Goal: Task Accomplishment & Management: Use online tool/utility

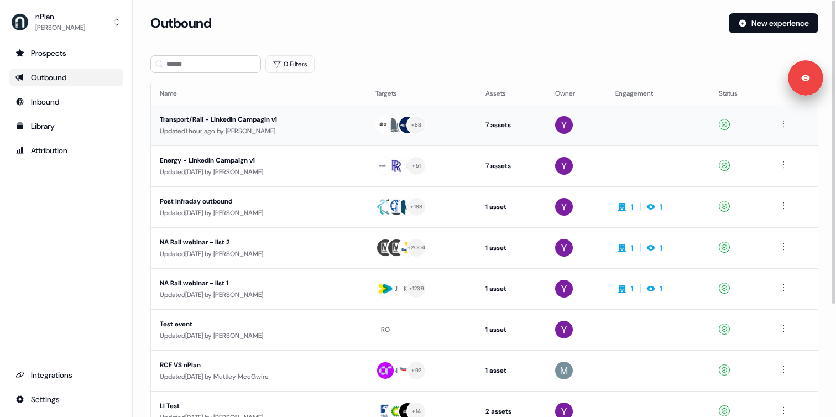
click at [258, 116] on div "Transport/Rail - LinkedIn Campagin v1" at bounding box center [259, 119] width 198 height 11
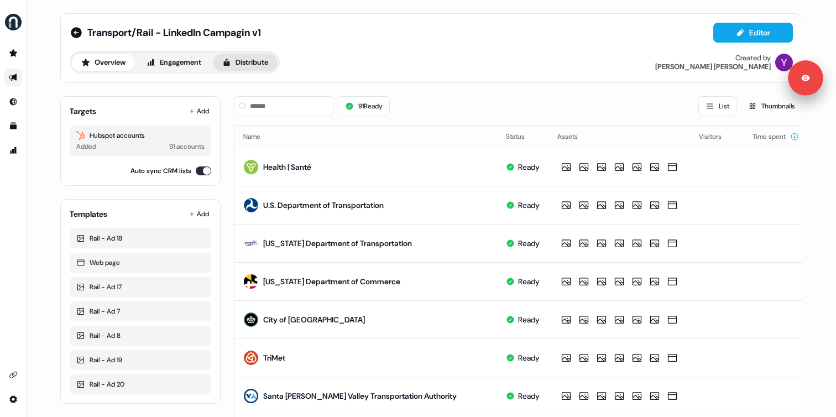
click at [253, 64] on button "Distribute" at bounding box center [245, 63] width 65 height 18
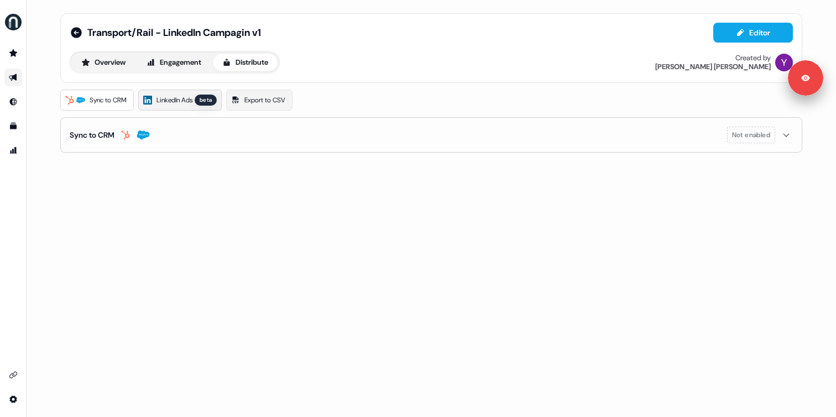
click at [150, 108] on link "LinkedIn Ads beta" at bounding box center [179, 100] width 83 height 21
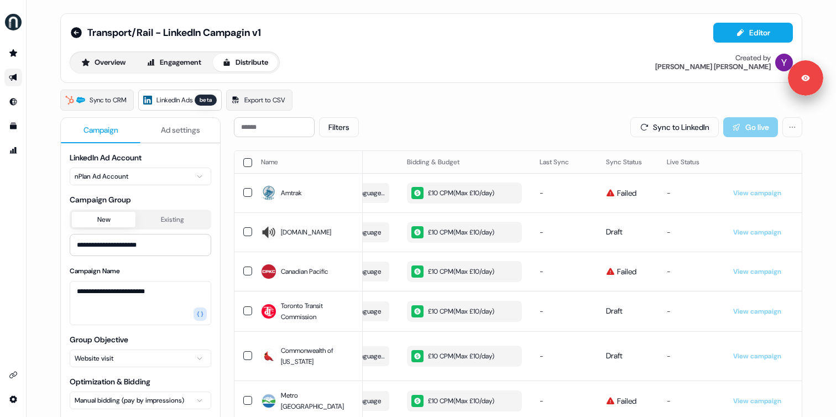
click at [161, 124] on span "Ad settings" at bounding box center [180, 129] width 39 height 11
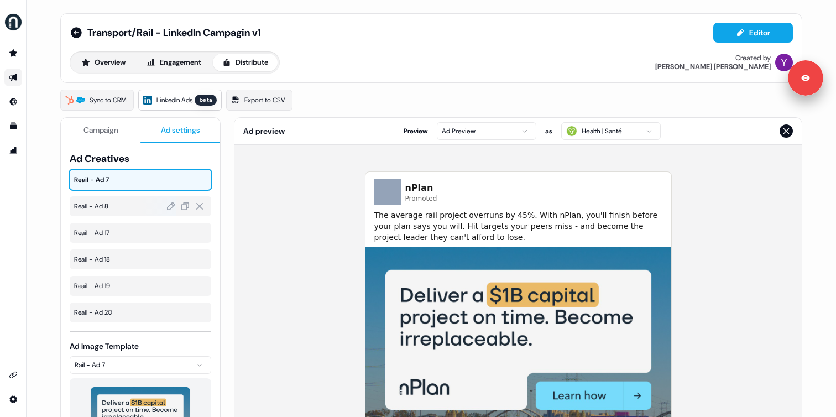
click at [106, 205] on span "Reail - Ad 8" at bounding box center [140, 206] width 133 height 11
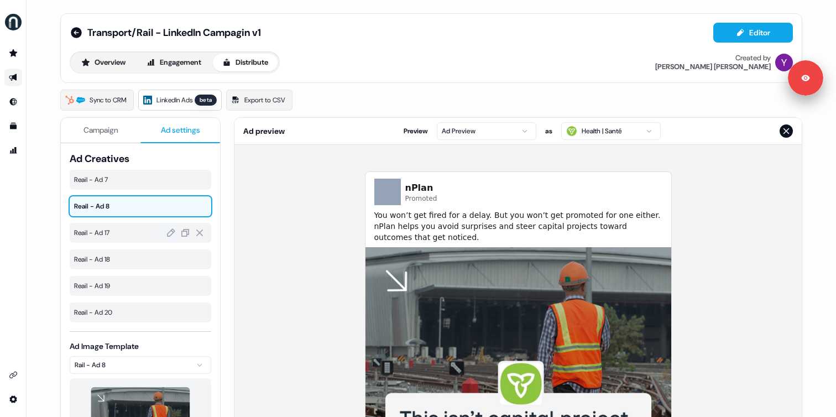
click at [103, 224] on div "Reail - Ad 17" at bounding box center [141, 233] width 142 height 20
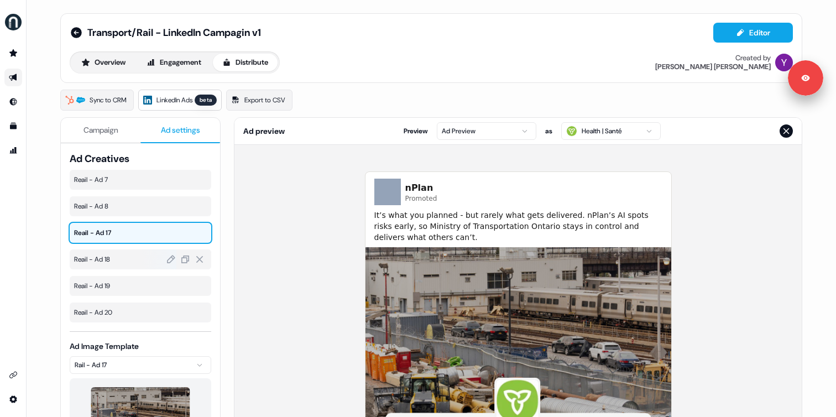
click at [103, 256] on span "Reail - Ad 18" at bounding box center [140, 259] width 133 height 11
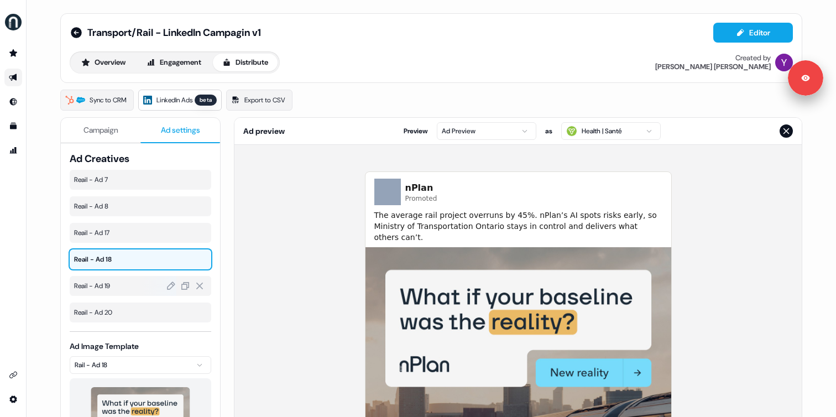
click at [108, 285] on span "Reail - Ad 19" at bounding box center [140, 285] width 133 height 11
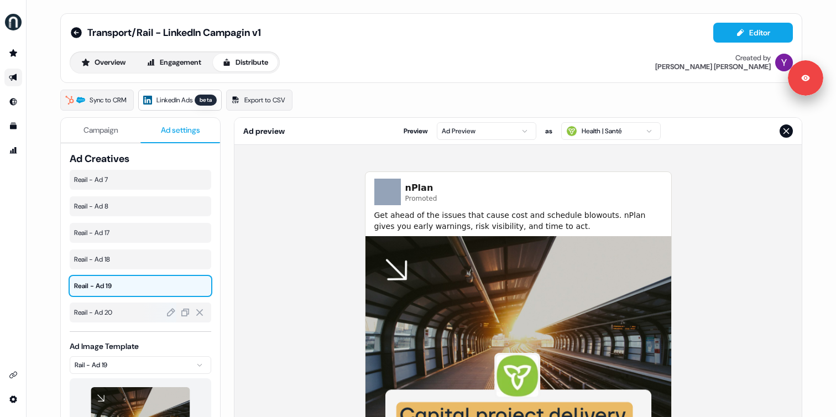
click at [108, 313] on span "Reail - Ad 20" at bounding box center [140, 312] width 133 height 11
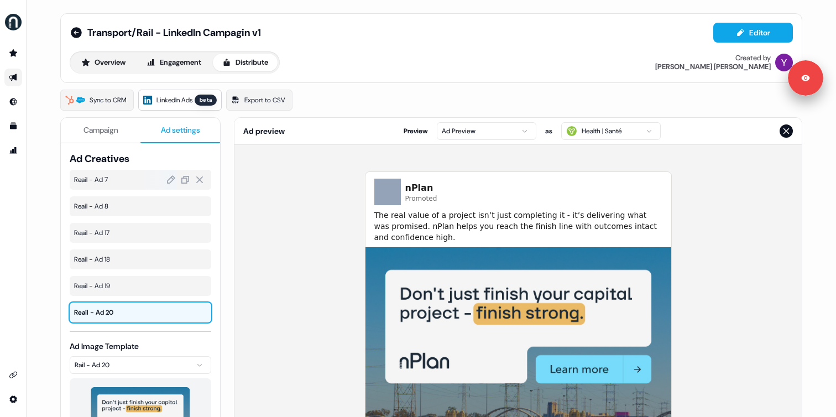
click at [102, 181] on span "Reail - Ad 7" at bounding box center [140, 179] width 133 height 11
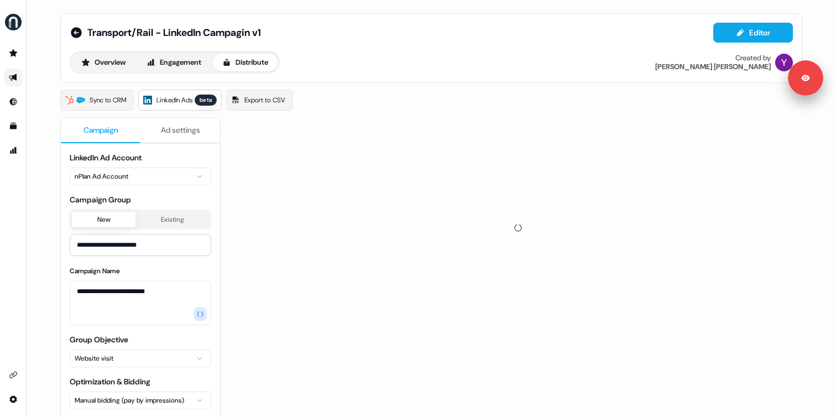
click at [97, 126] on span "Campaign" at bounding box center [100, 129] width 35 height 11
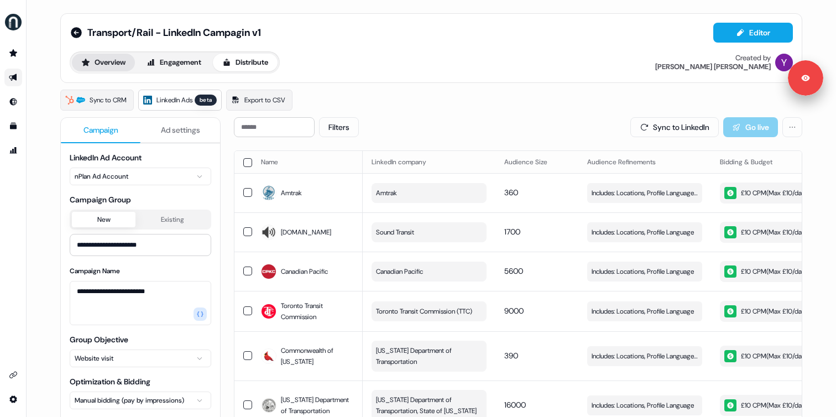
click at [116, 62] on button "Overview" at bounding box center [103, 63] width 63 height 18
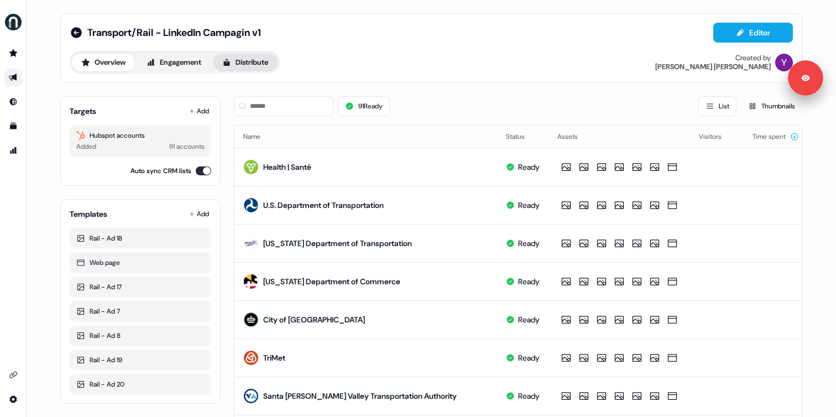
click at [244, 59] on button "Distribute" at bounding box center [245, 63] width 65 height 18
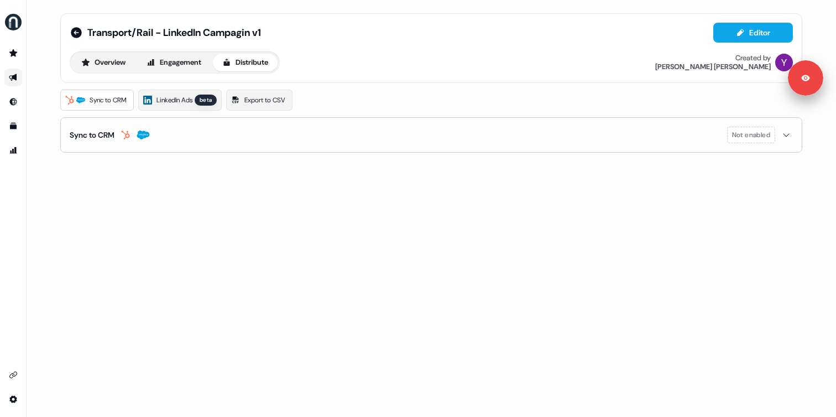
click at [174, 142] on button "Sync to CRM Not enabled" at bounding box center [431, 135] width 723 height 34
click at [185, 104] on span "LinkedIn Ads" at bounding box center [174, 100] width 36 height 11
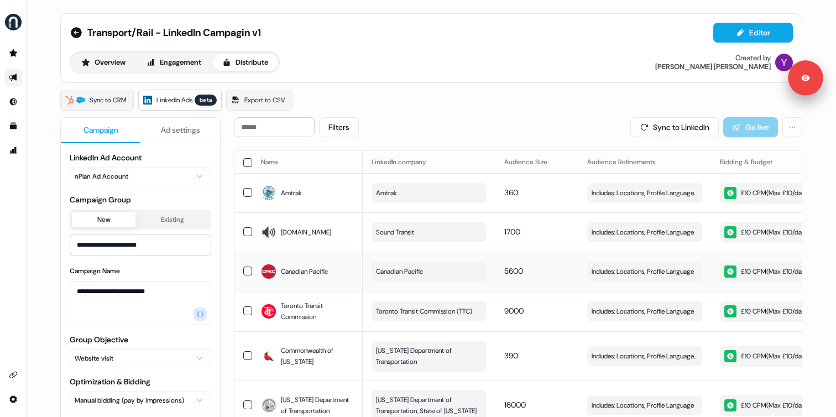
scroll to position [0, 313]
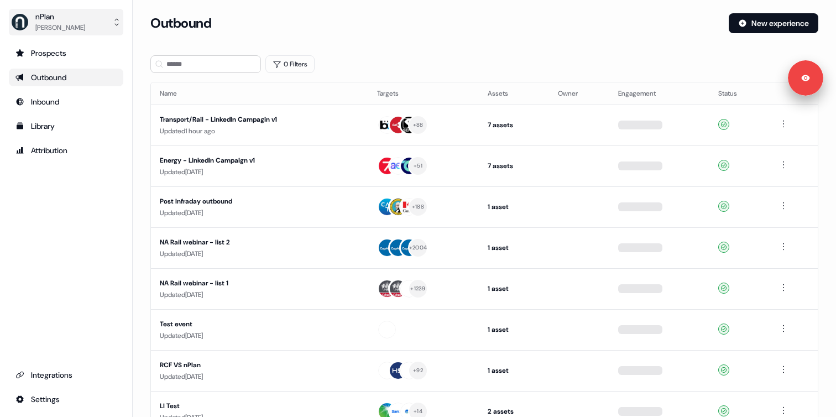
click at [85, 30] on div "[PERSON_NAME]" at bounding box center [60, 27] width 50 height 11
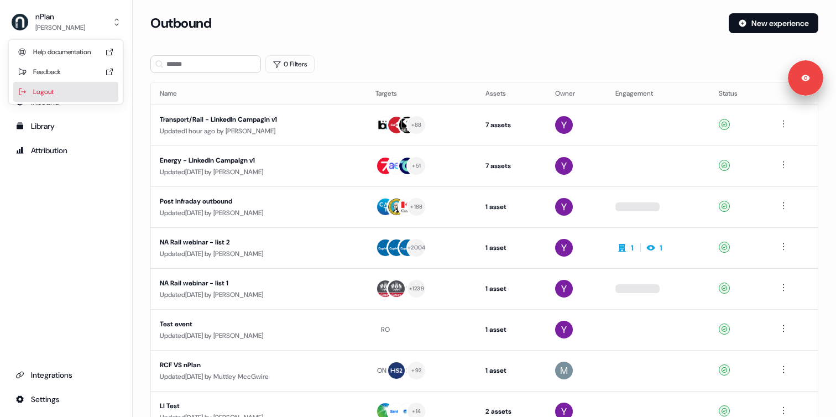
click at [55, 88] on div "Logout" at bounding box center [65, 92] width 105 height 20
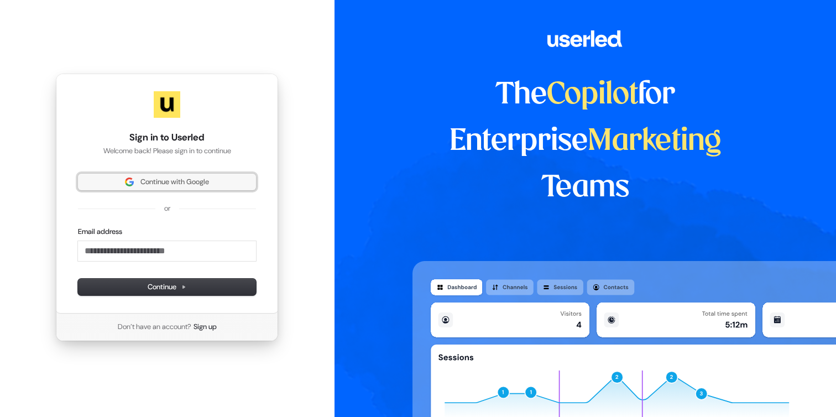
click at [143, 184] on span "Continue with Google" at bounding box center [174, 182] width 69 height 10
